Goal: Find specific page/section: Find specific page/section

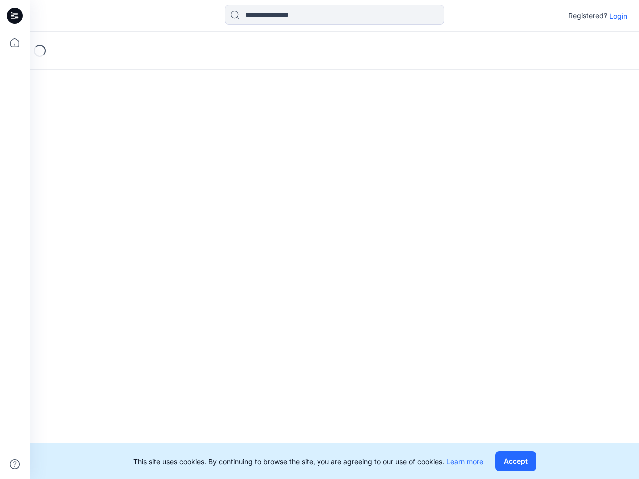
click at [319, 239] on div "Loading..." at bounding box center [334, 255] width 609 height 447
click at [15, 16] on icon at bounding box center [16, 16] width 4 height 0
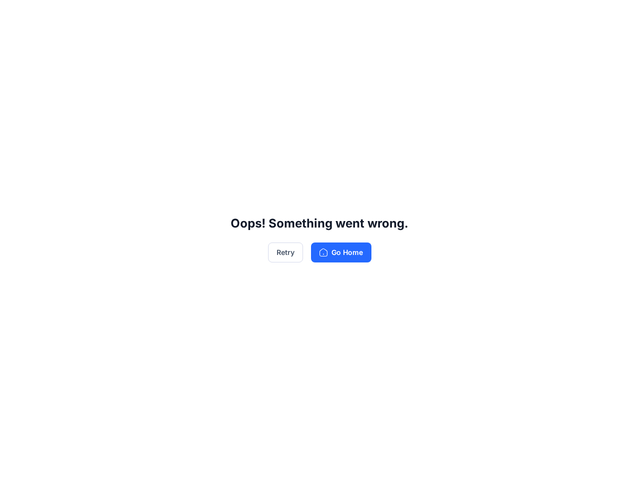
click at [15, 43] on div "Oops! Something went wrong. Retry Go Home" at bounding box center [319, 239] width 639 height 479
click at [15, 464] on div "Oops! Something went wrong. Retry Go Home" at bounding box center [319, 239] width 639 height 479
click at [334, 15] on div "Oops! Something went wrong. Retry Go Home" at bounding box center [319, 239] width 639 height 479
click at [618, 16] on div "Oops! Something went wrong. Retry Go Home" at bounding box center [319, 239] width 639 height 479
click at [515, 461] on div "Oops! Something went wrong. Retry Go Home" at bounding box center [319, 239] width 639 height 479
